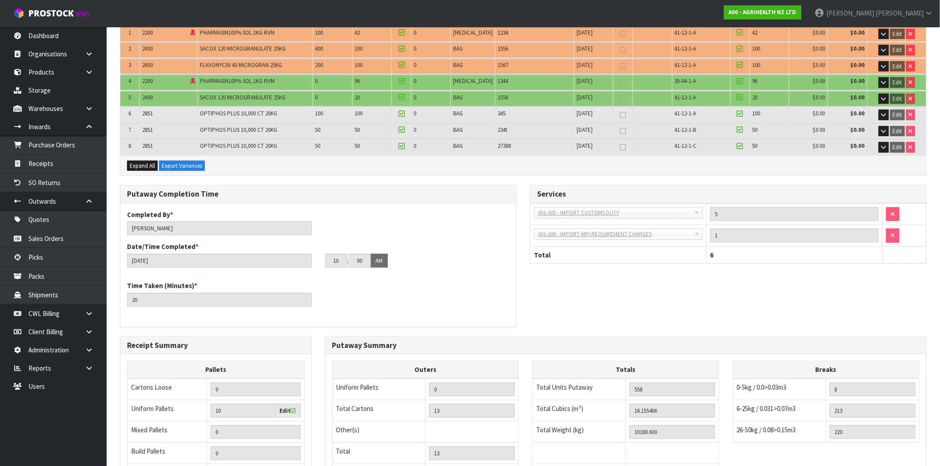
scroll to position [148, 0]
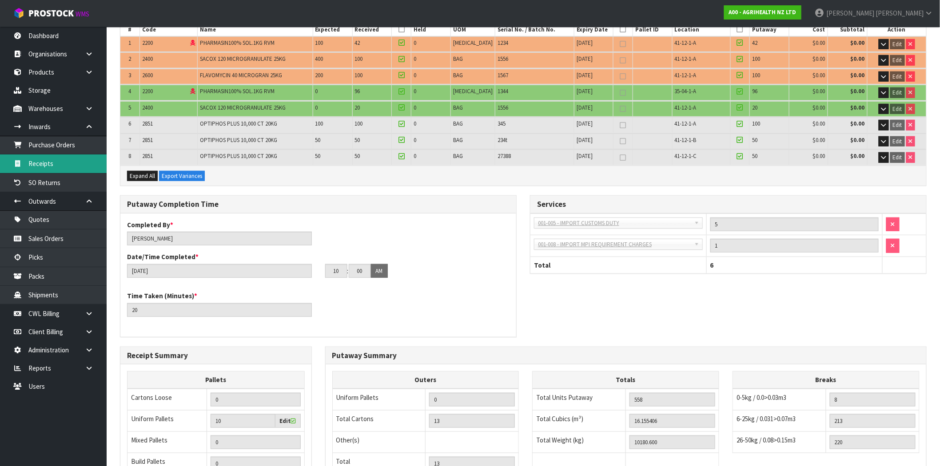
click at [44, 167] on link "Receipts" at bounding box center [53, 164] width 107 height 18
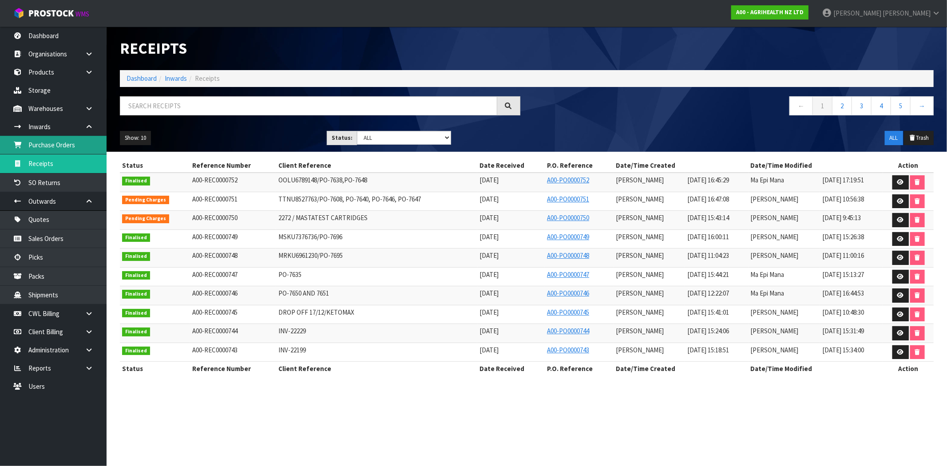
click at [77, 148] on link "Purchase Orders" at bounding box center [53, 145] width 107 height 18
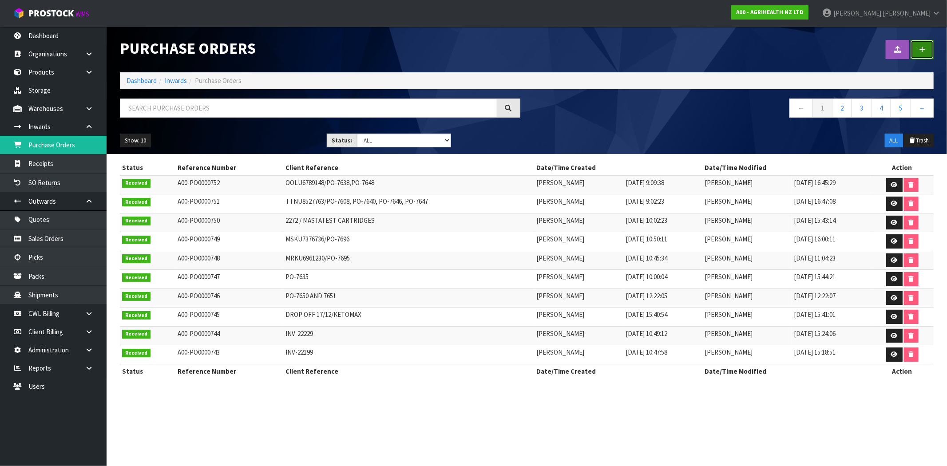
click at [930, 52] on link at bounding box center [922, 49] width 23 height 19
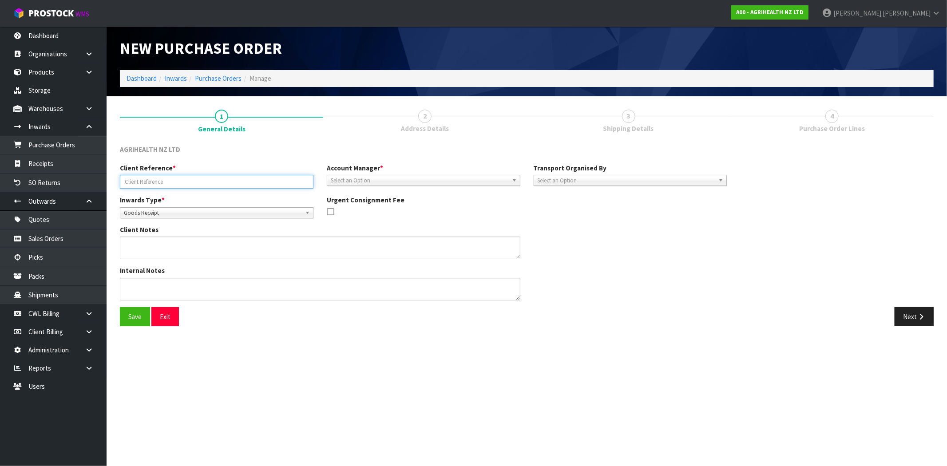
click at [261, 179] on input "text" at bounding box center [217, 182] width 194 height 14
type input "KHJKHK"
click at [400, 179] on span "Select an Option" at bounding box center [420, 180] width 178 height 11
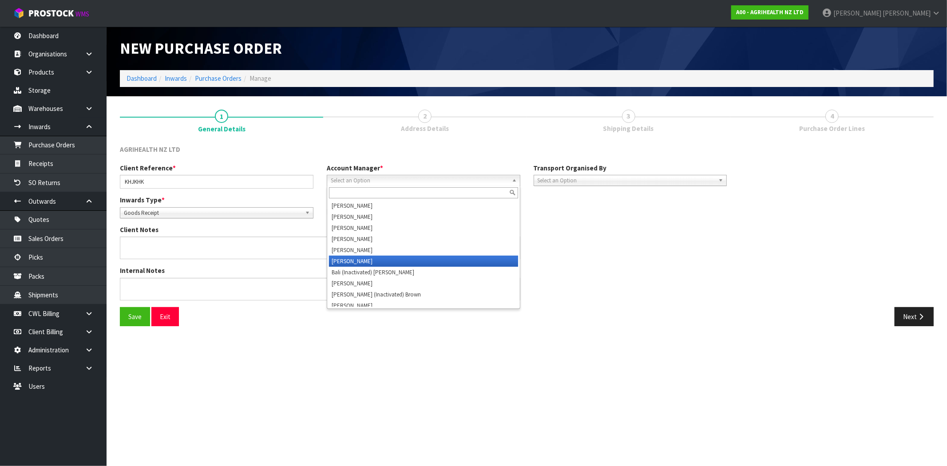
click at [401, 259] on li "[PERSON_NAME]" at bounding box center [423, 261] width 189 height 11
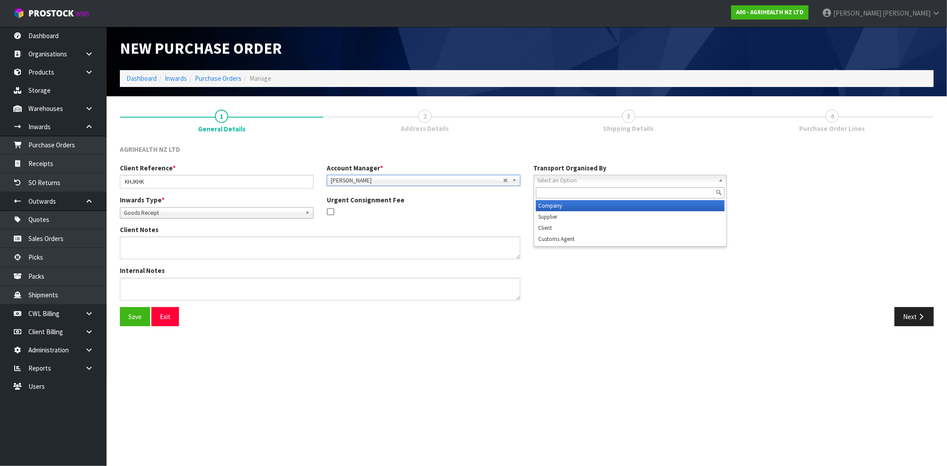
click at [571, 178] on span "Select an Option" at bounding box center [627, 180] width 178 height 11
click at [600, 304] on div "Internal Notes" at bounding box center [423, 286] width 620 height 41
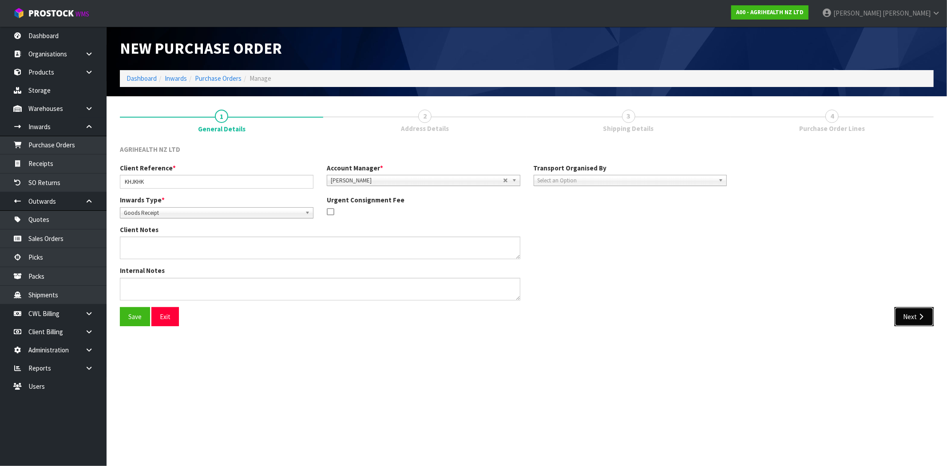
click at [918, 314] on icon "button" at bounding box center [921, 317] width 8 height 7
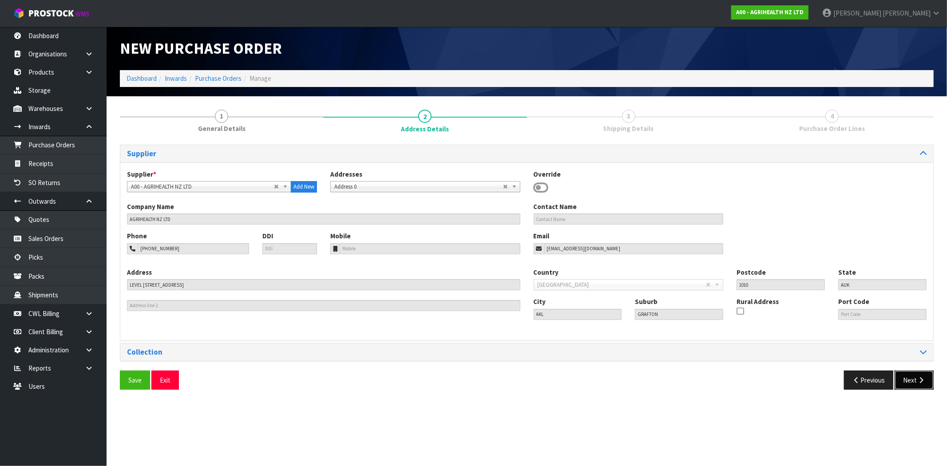
drag, startPoint x: 918, startPoint y: 382, endPoint x: 913, endPoint y: 377, distance: 7.2
click at [917, 382] on icon "button" at bounding box center [921, 380] width 8 height 7
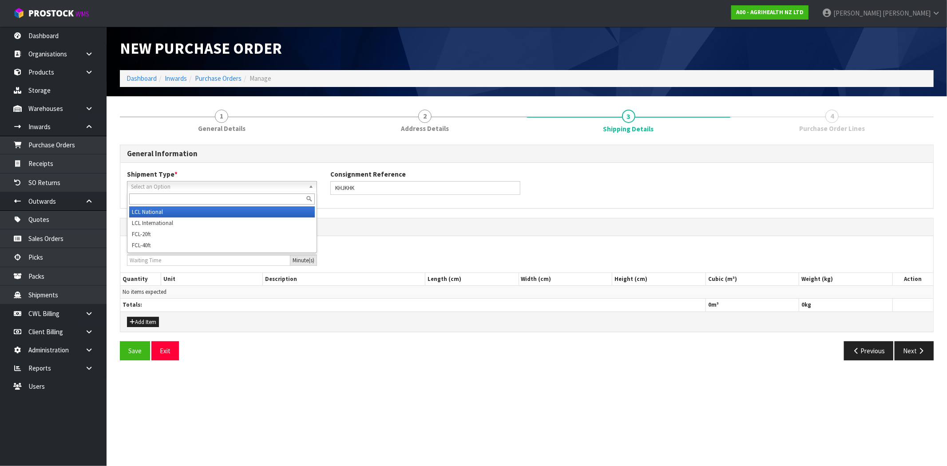
click at [167, 184] on span "Select an Option" at bounding box center [218, 187] width 174 height 11
click at [166, 211] on li "LCL National" at bounding box center [222, 212] width 186 height 11
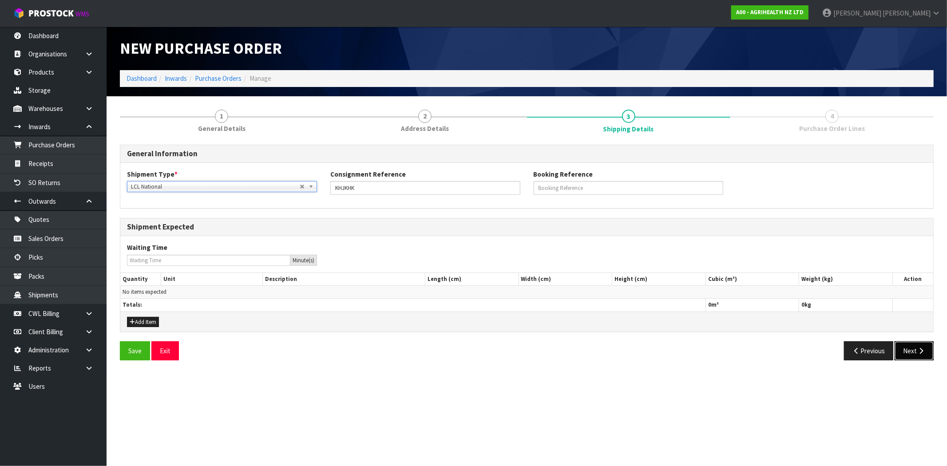
drag, startPoint x: 924, startPoint y: 352, endPoint x: 906, endPoint y: 346, distance: 18.1
click at [924, 351] on icon "button" at bounding box center [921, 351] width 8 height 7
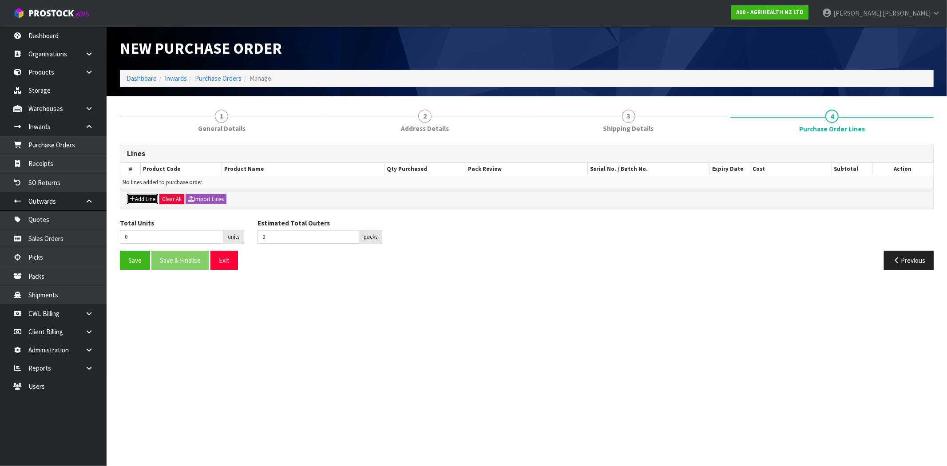
click at [140, 200] on button "Add Line" at bounding box center [142, 199] width 31 height 11
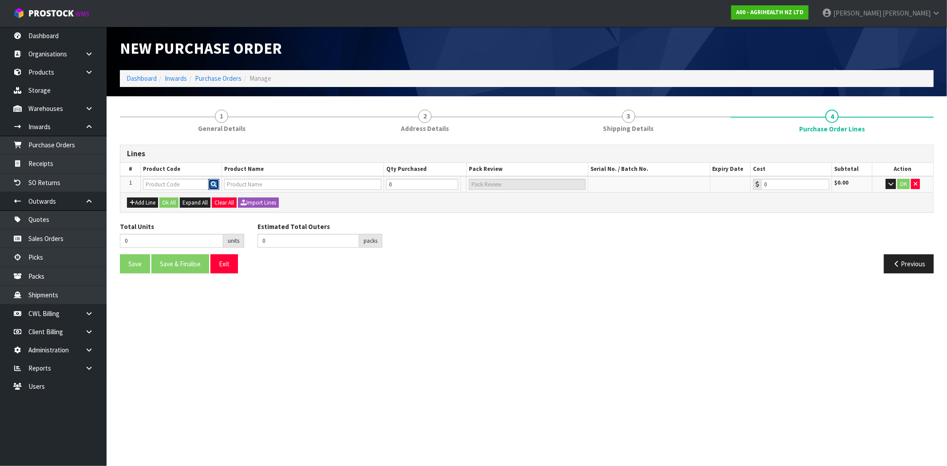
click at [214, 183] on icon "button" at bounding box center [214, 185] width 6 height 6
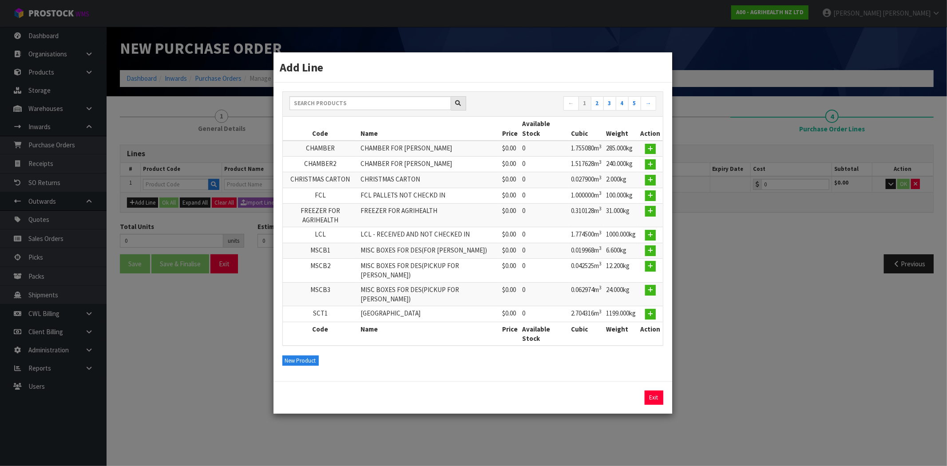
click at [643, 203] on td at bounding box center [650, 196] width 24 height 16
click at [660, 172] on td at bounding box center [650, 165] width 24 height 16
click at [655, 186] on button "button" at bounding box center [650, 180] width 11 height 11
type input "CHRISTMAS CARTON"
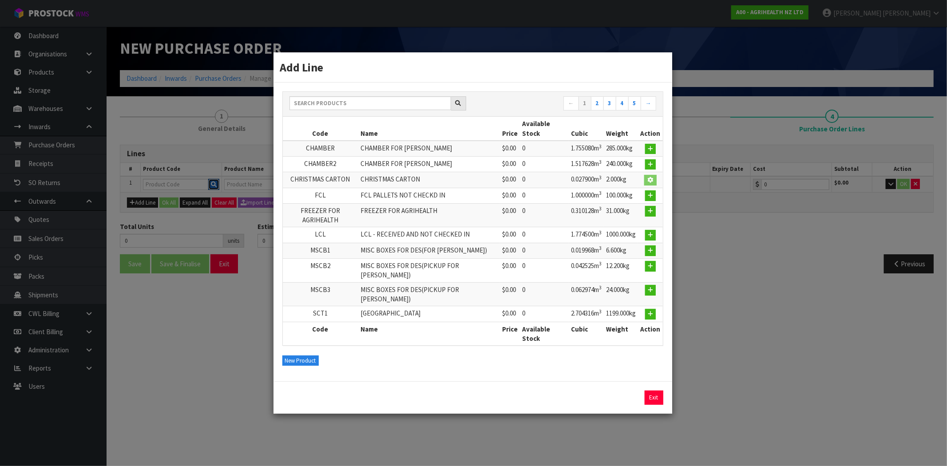
type input "0.00"
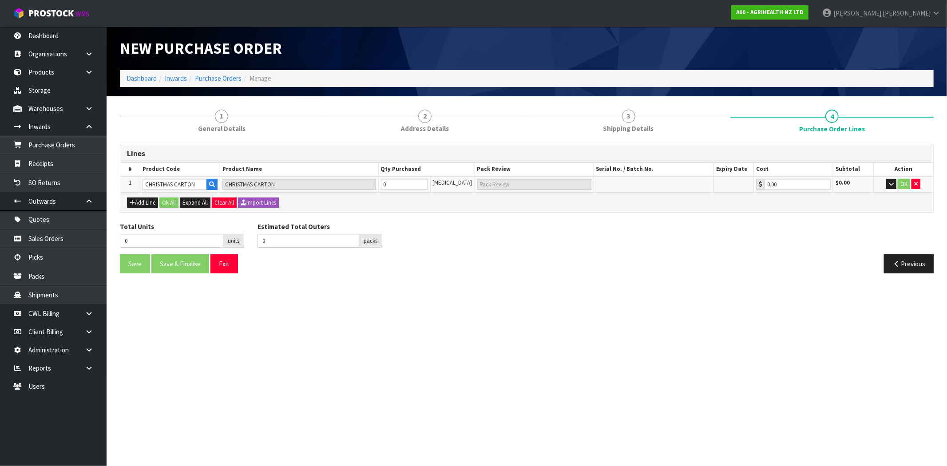
click at [308, 178] on tr "1 CHRISTMAS CARTON CHRISTMAS CARTON 0 [MEDICAL_DATA] 0.00 $0.00 OK" at bounding box center [526, 184] width 813 height 16
drag, startPoint x: 401, startPoint y: 179, endPoint x: 383, endPoint y: 178, distance: 17.8
click at [384, 177] on td "0" at bounding box center [404, 184] width 52 height 16
type input "1"
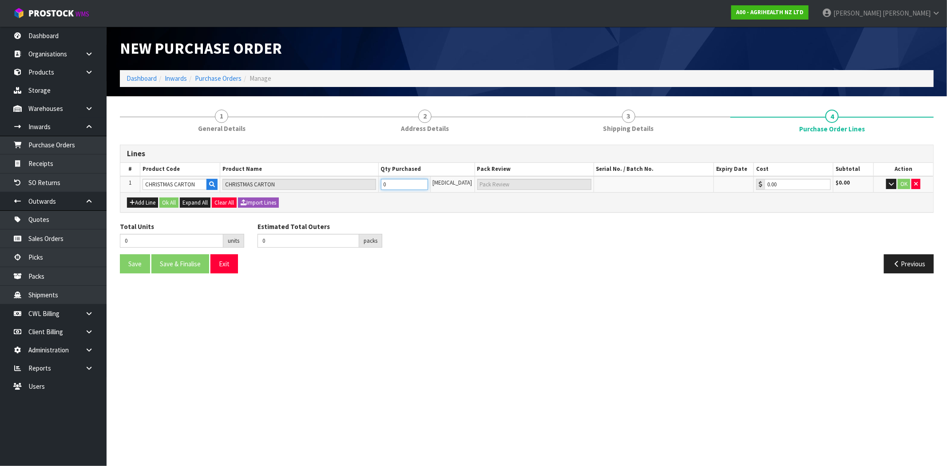
type input "1"
type input "1 CTN"
type input "10"
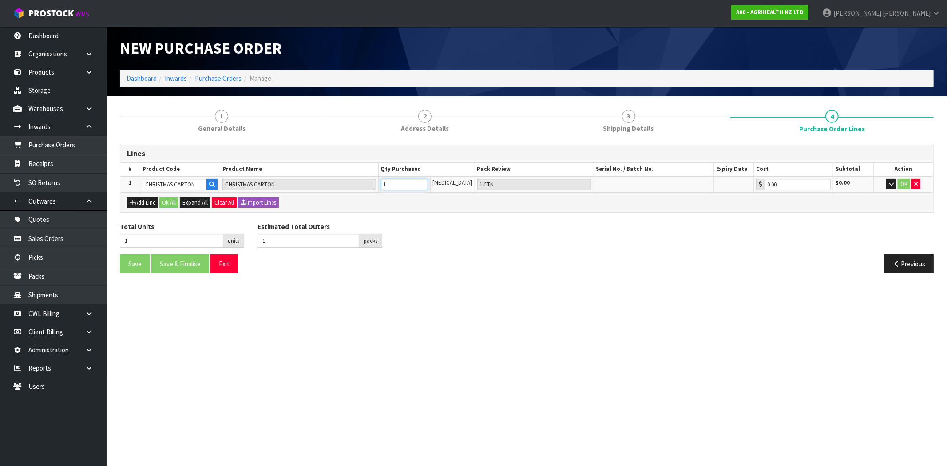
type input "10 CTN"
type input "10"
click at [549, 309] on section "New Purchase Order Dashboard Inwards Purchase Orders Manage 1 General Details 2…" at bounding box center [473, 233] width 947 height 466
click at [169, 198] on button "Ok All" at bounding box center [168, 203] width 19 height 11
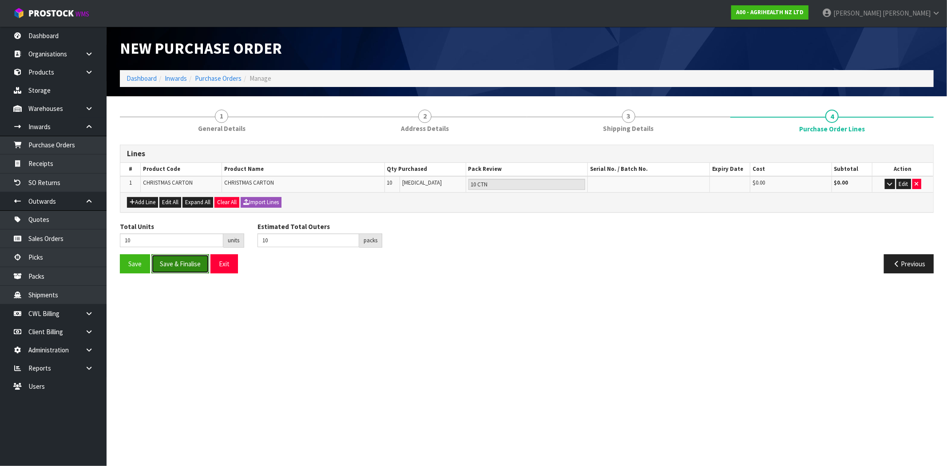
click at [183, 265] on button "Save & Finalise" at bounding box center [180, 263] width 58 height 19
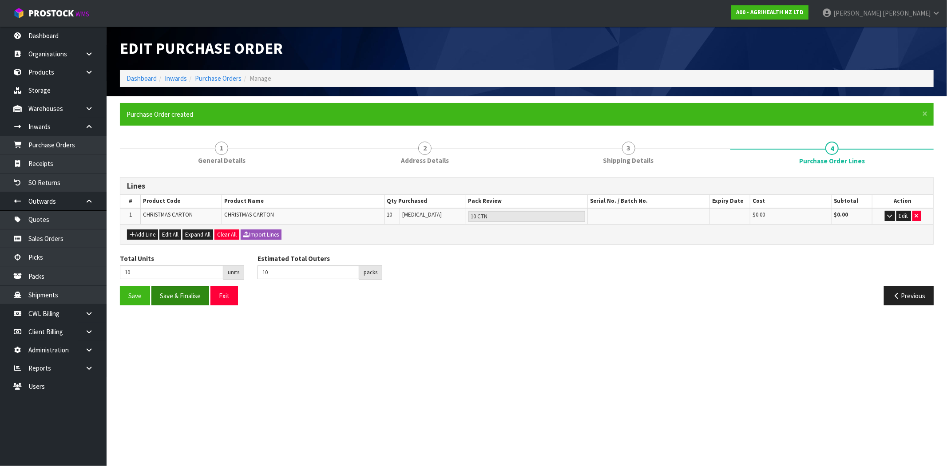
type input "0"
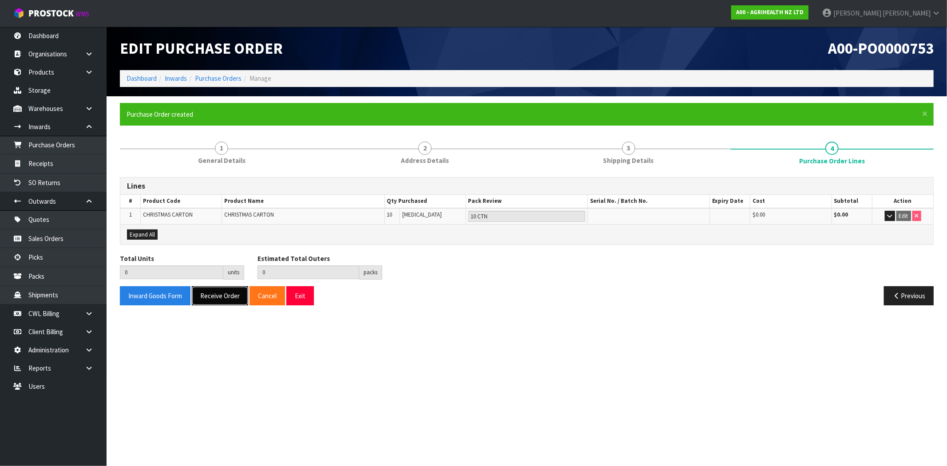
click at [216, 299] on button "Receive Order" at bounding box center [220, 295] width 56 height 19
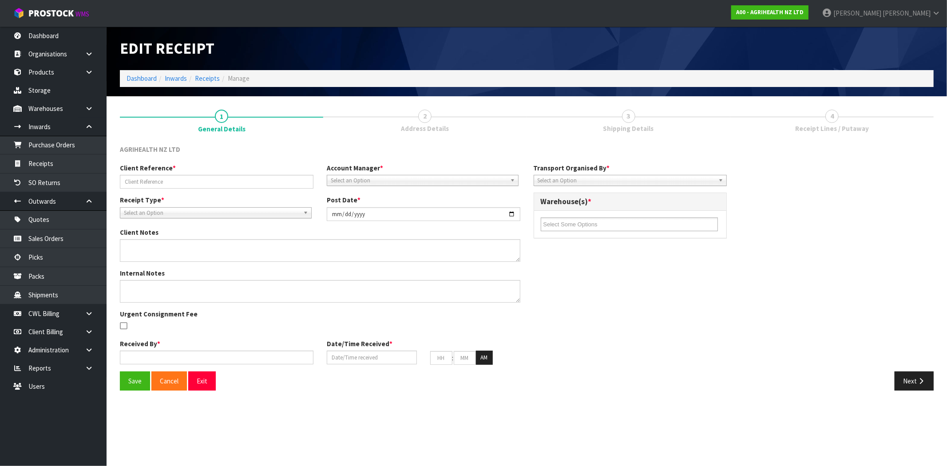
type input "KHJKHK"
type input "[DATE]"
type input "[PERSON_NAME]"
type input "[DATE]"
type input "11"
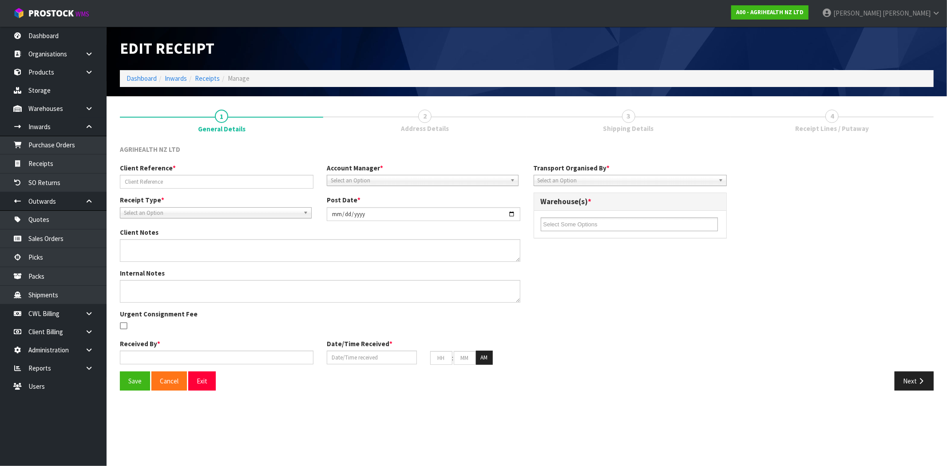
type input "38"
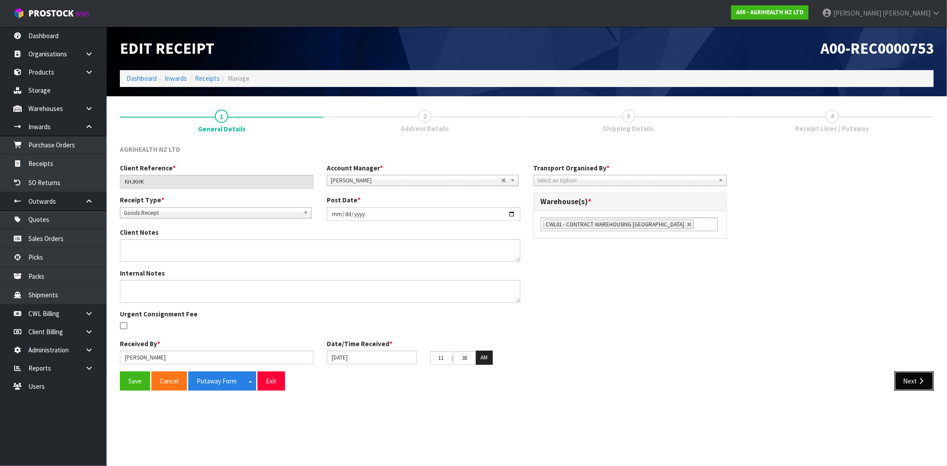
click at [918, 384] on icon "button" at bounding box center [921, 381] width 8 height 7
click at [571, 179] on span "Select an Option" at bounding box center [627, 180] width 178 height 11
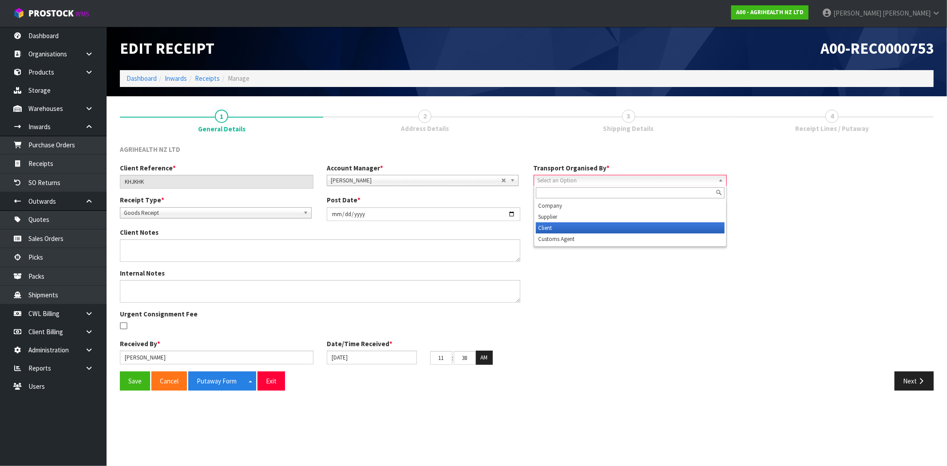
click at [574, 229] on li "Client" at bounding box center [630, 228] width 189 height 11
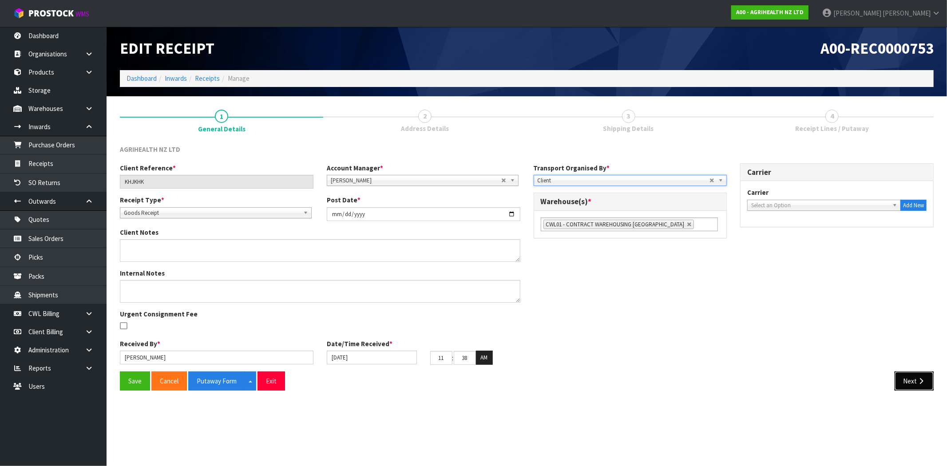
click at [903, 379] on button "Next" at bounding box center [914, 381] width 39 height 19
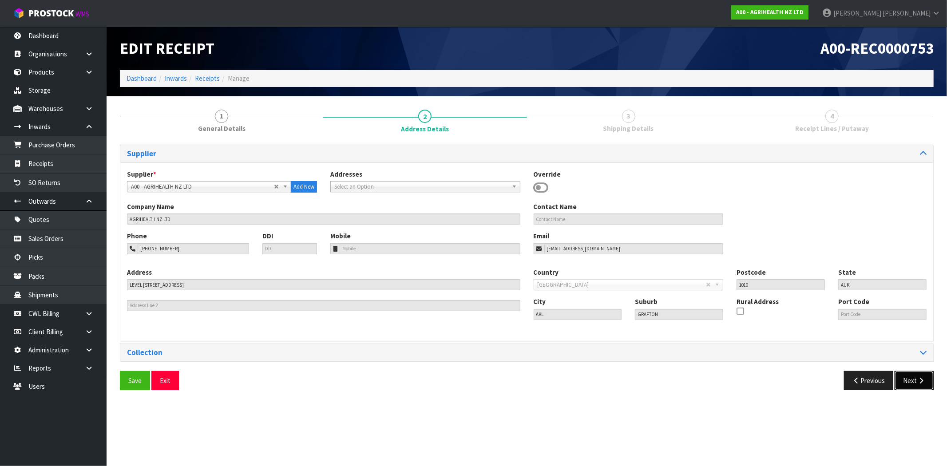
click at [904, 380] on button "Next" at bounding box center [914, 380] width 39 height 19
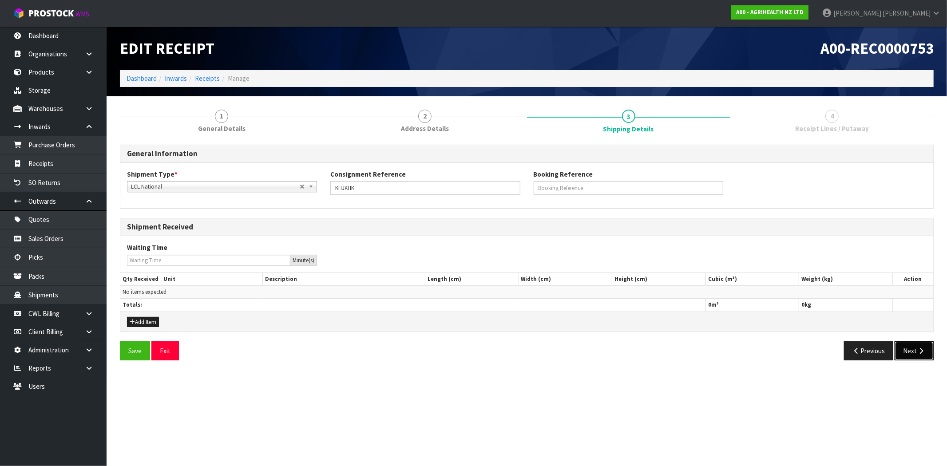
click at [912, 353] on button "Next" at bounding box center [914, 351] width 39 height 19
